Goal: Navigation & Orientation: Find specific page/section

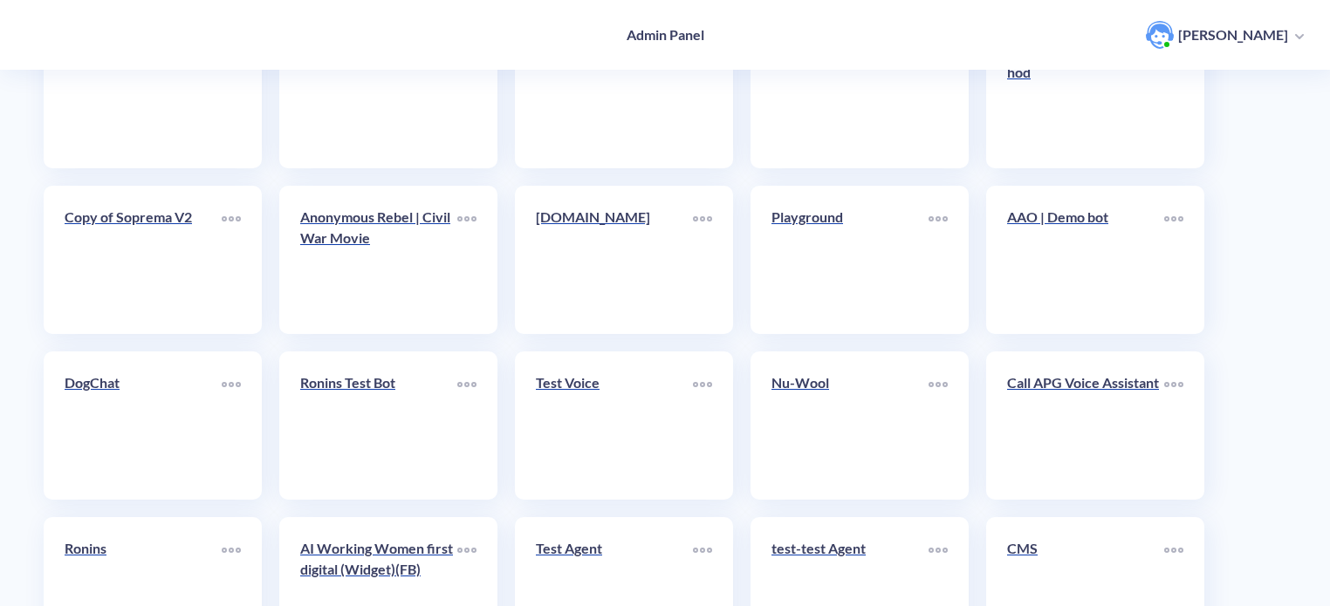
scroll to position [604, 0]
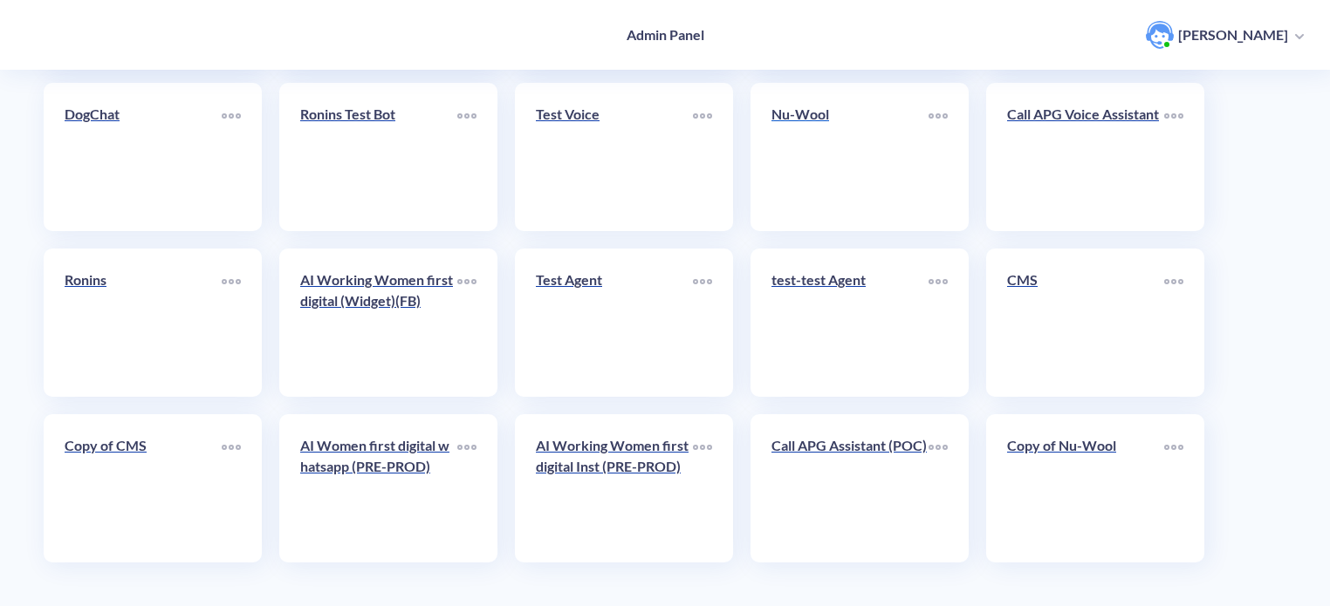
click at [813, 156] on link "Nu-Wool" at bounding box center [849, 157] width 157 height 106
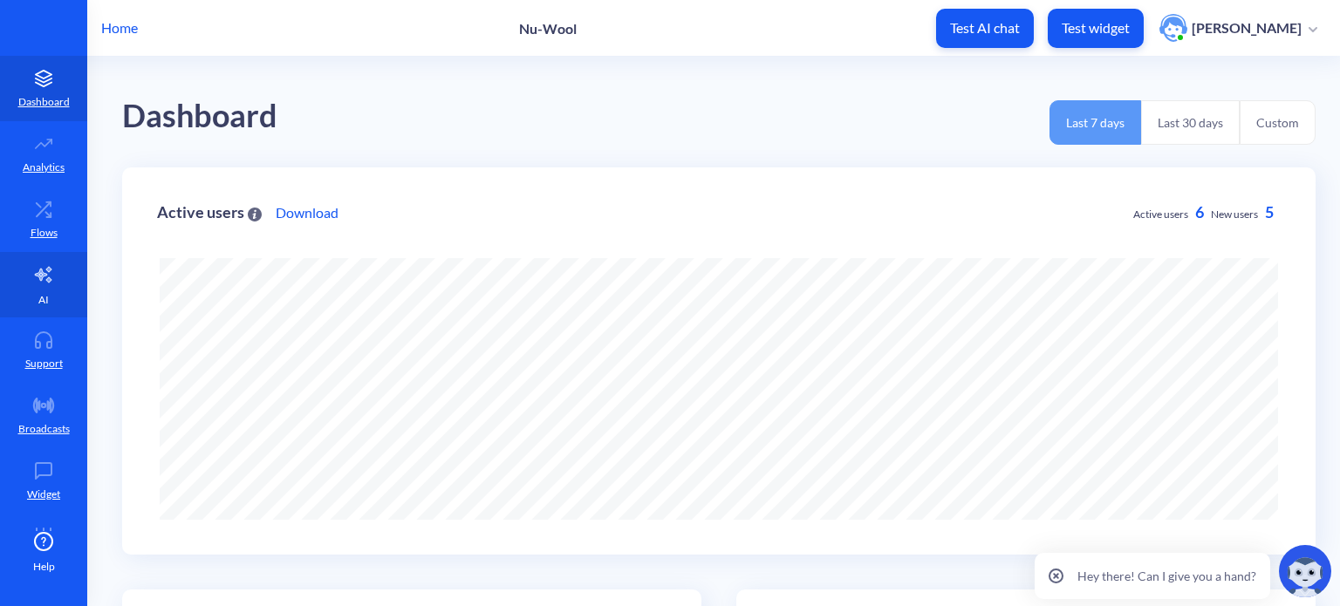
click at [45, 282] on icon at bounding box center [43, 274] width 21 height 21
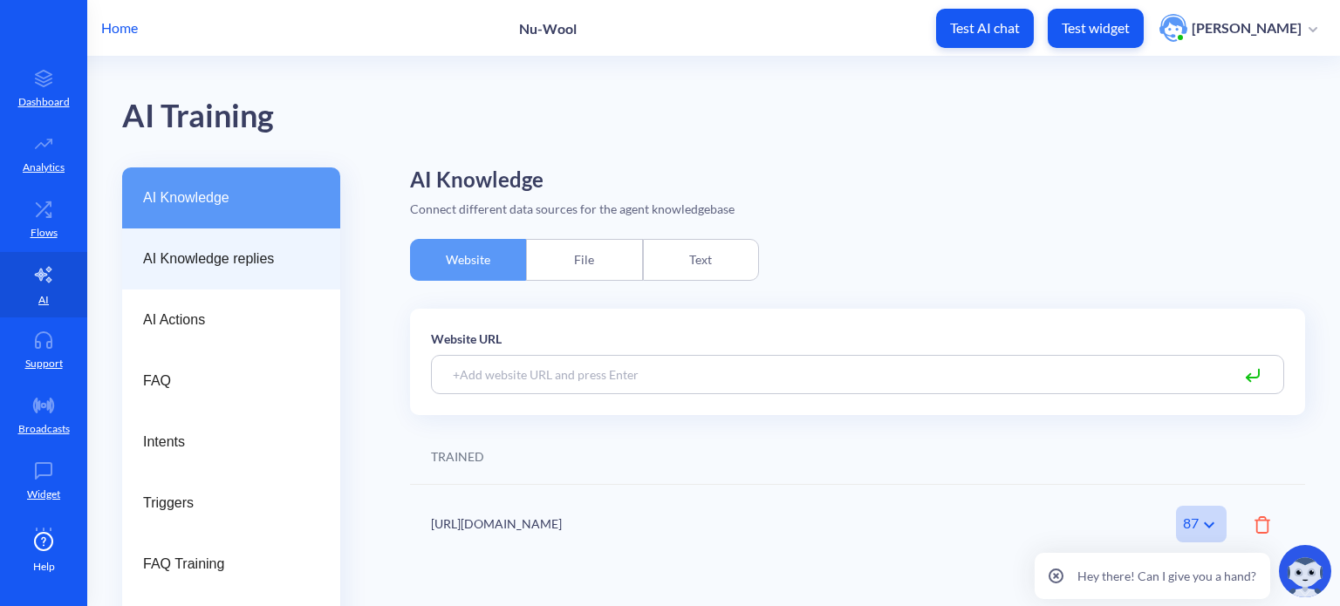
click at [218, 246] on div "AI Knowledge replies" at bounding box center [231, 259] width 218 height 61
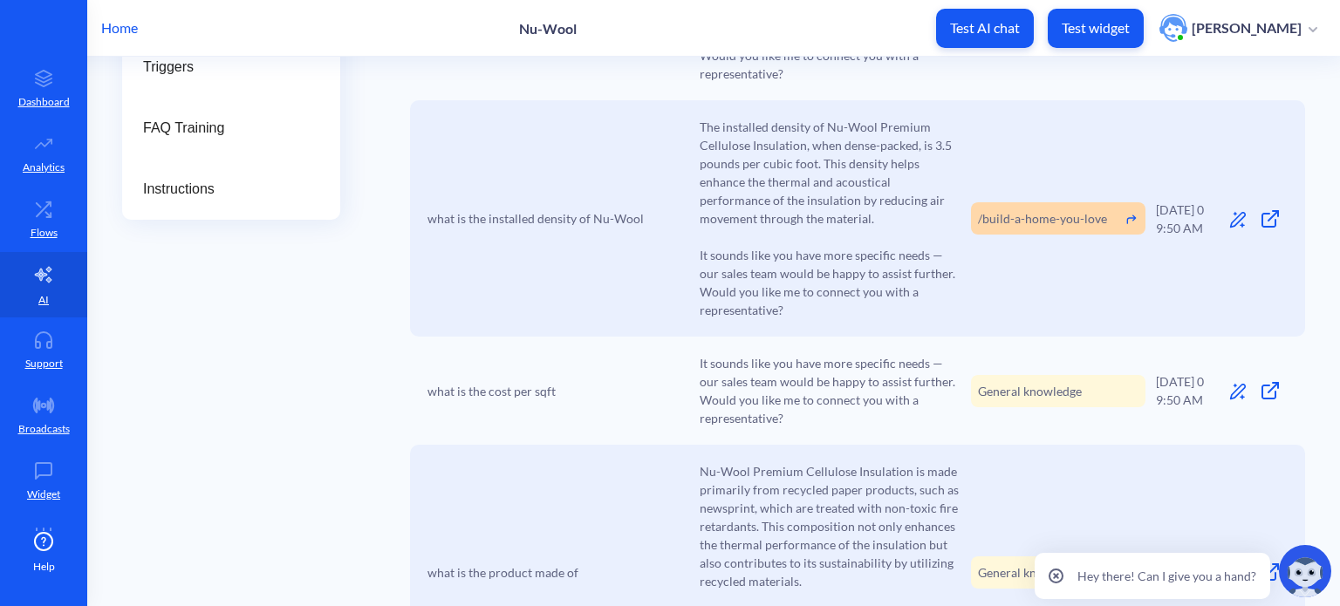
scroll to position [436, 0]
click at [1271, 380] on icon at bounding box center [1270, 390] width 21 height 21
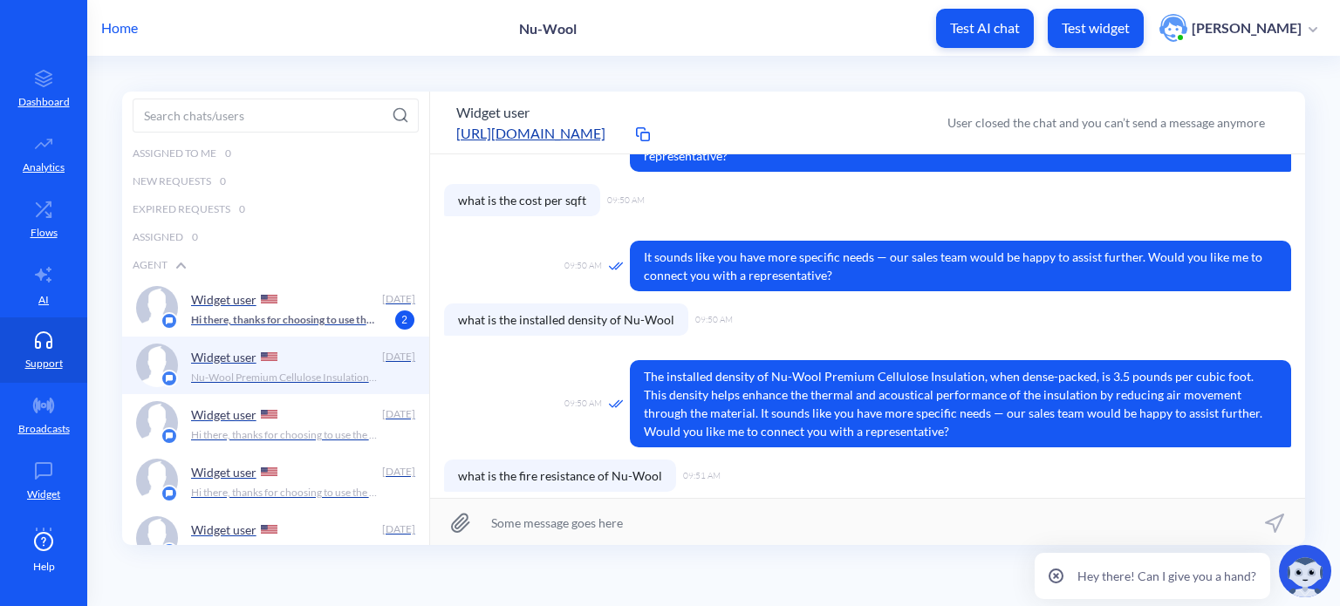
scroll to position [709, 0]
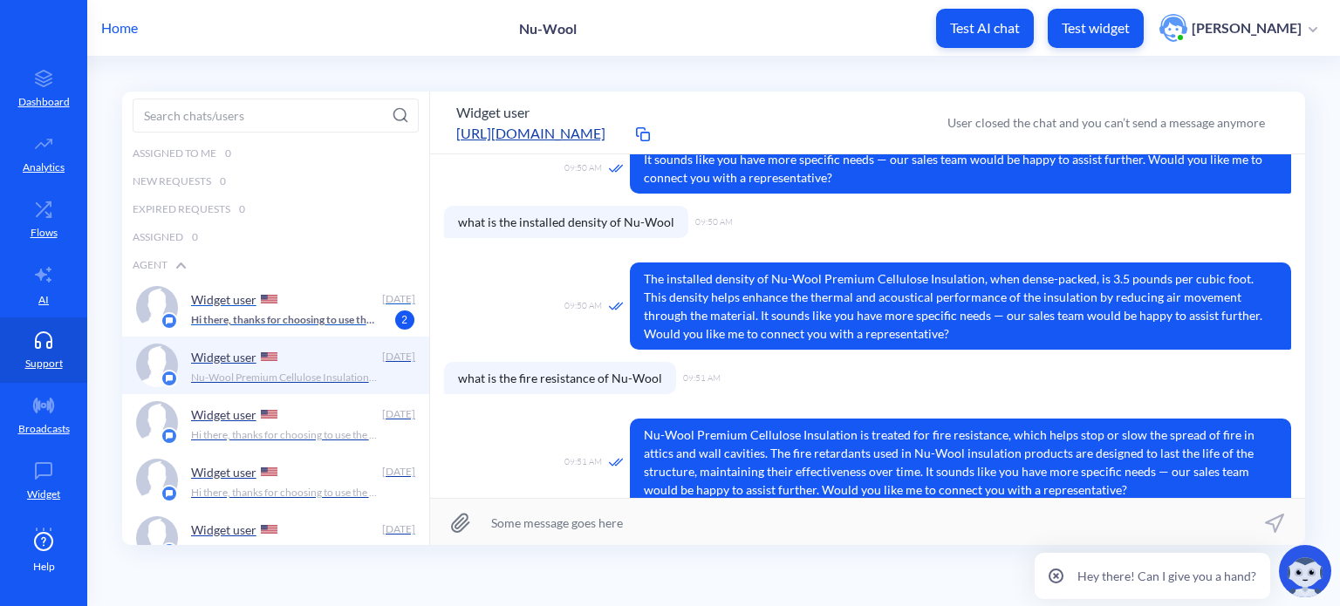
click at [318, 325] on p "Hi there, thanks for choosing to use the Nu-Wool Chatbot! How can I help you to…" at bounding box center [285, 320] width 188 height 16
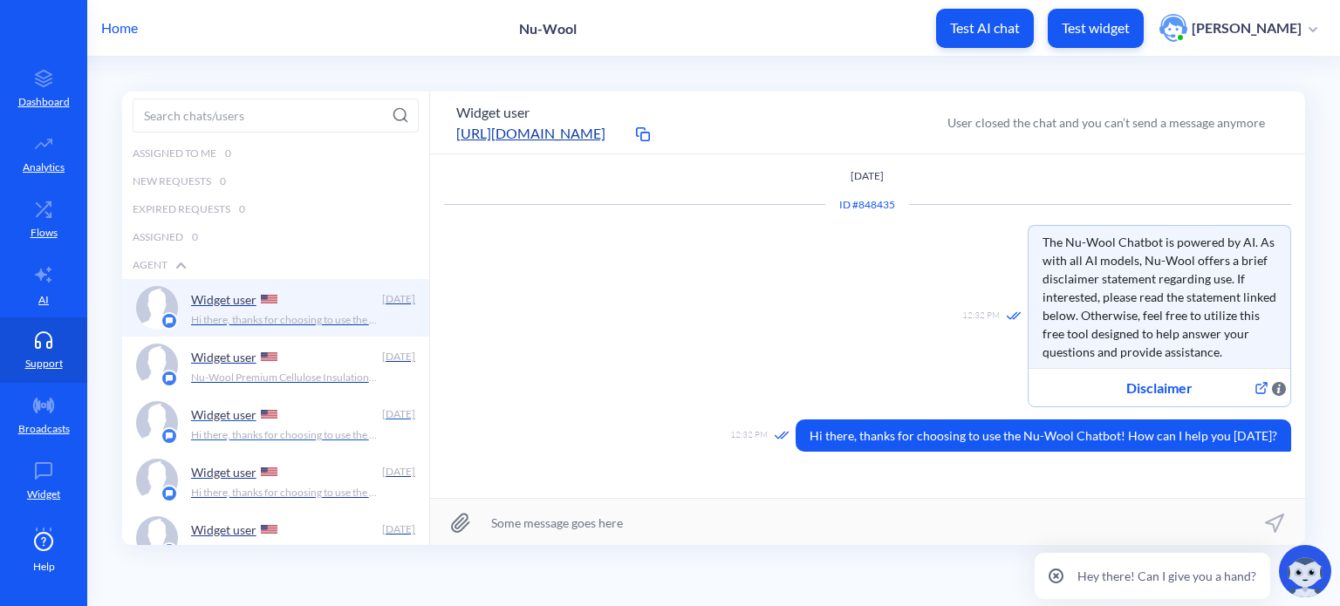
click at [297, 434] on p "Hi there, thanks for choosing to use the Nu-Wool Chatbot! How can I help you to…" at bounding box center [285, 436] width 188 height 16
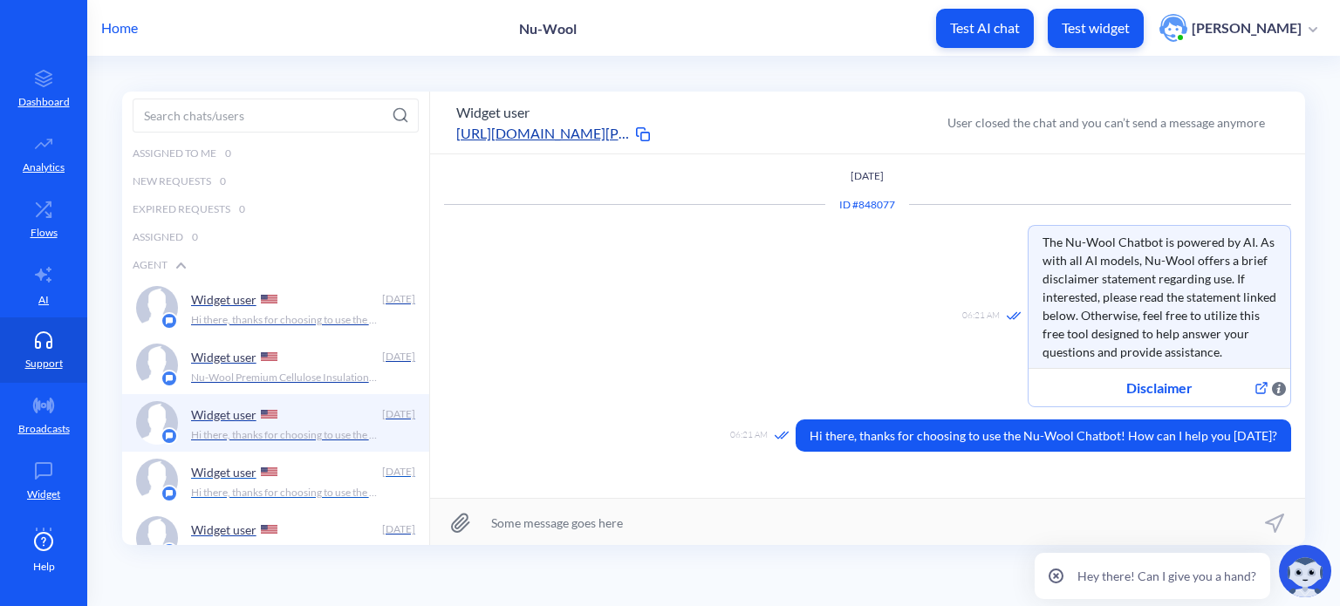
click at [205, 470] on p "Widget user" at bounding box center [223, 472] width 65 height 15
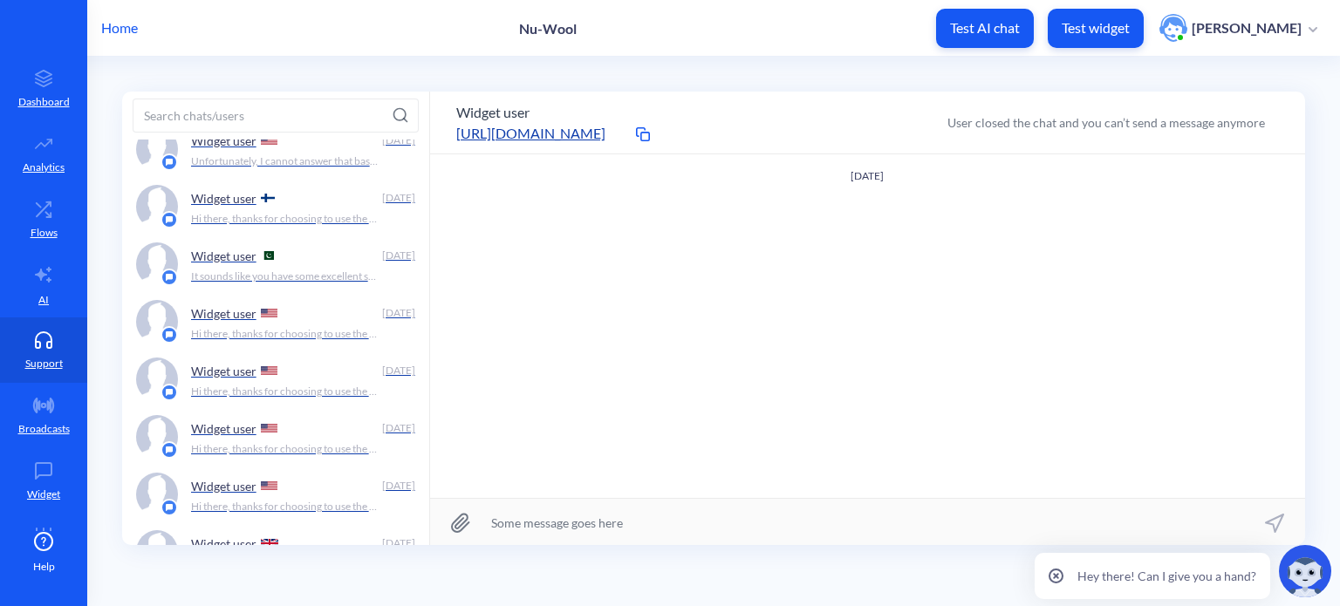
scroll to position [698, 0]
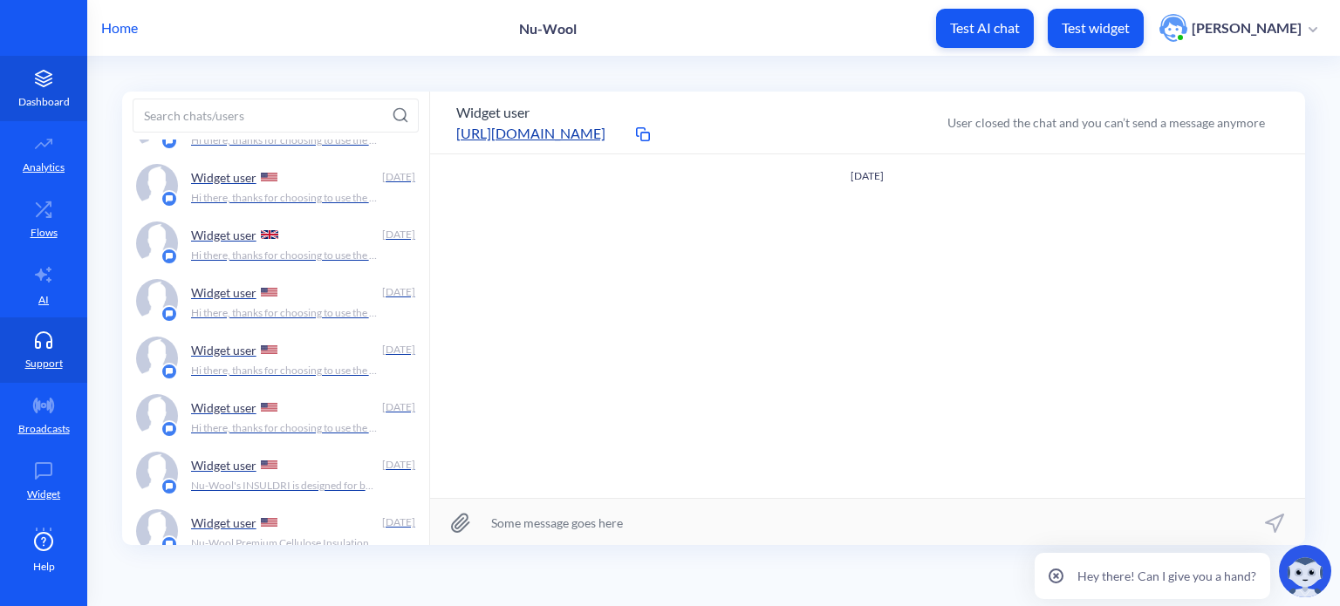
click at [40, 82] on icon at bounding box center [44, 81] width 16 height 4
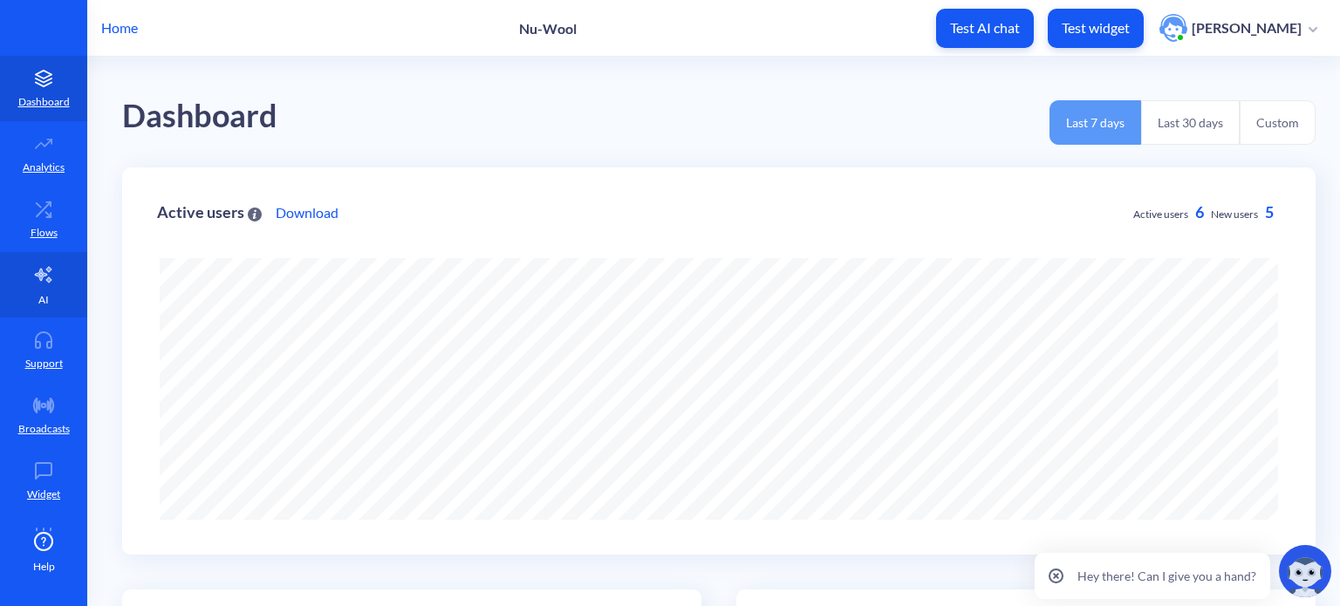
scroll to position [606, 1340]
click at [44, 291] on link "AI" at bounding box center [43, 284] width 87 height 65
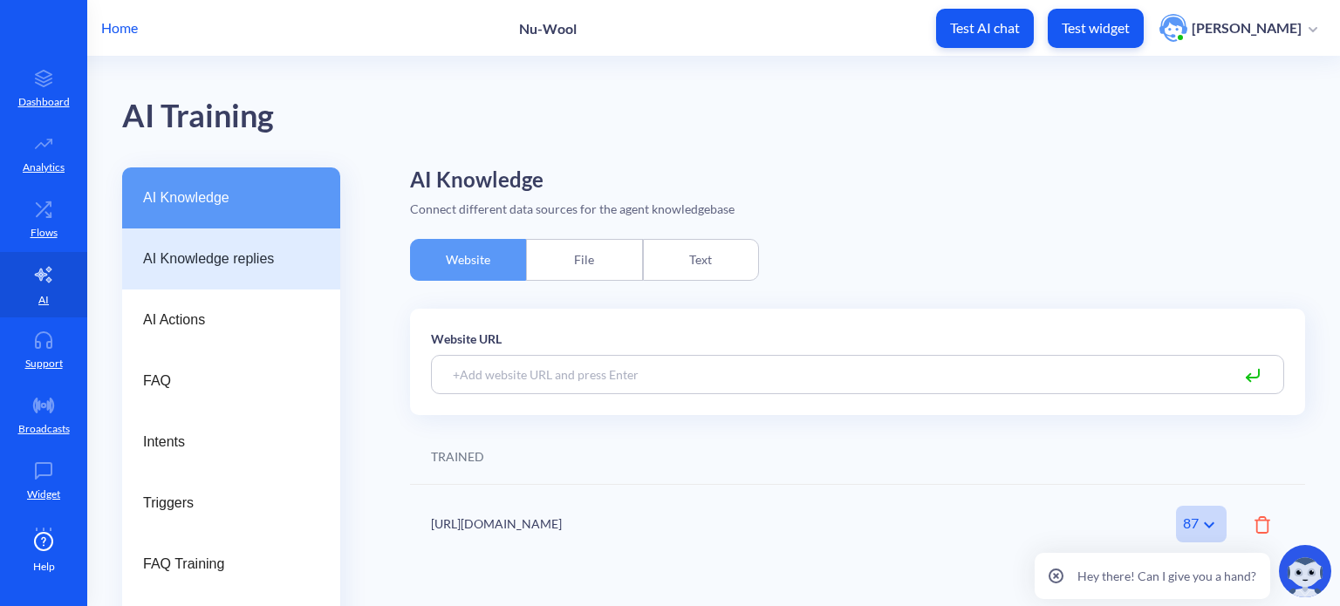
click at [199, 267] on span "AI Knowledge replies" at bounding box center [224, 259] width 162 height 21
